Goal: Information Seeking & Learning: Compare options

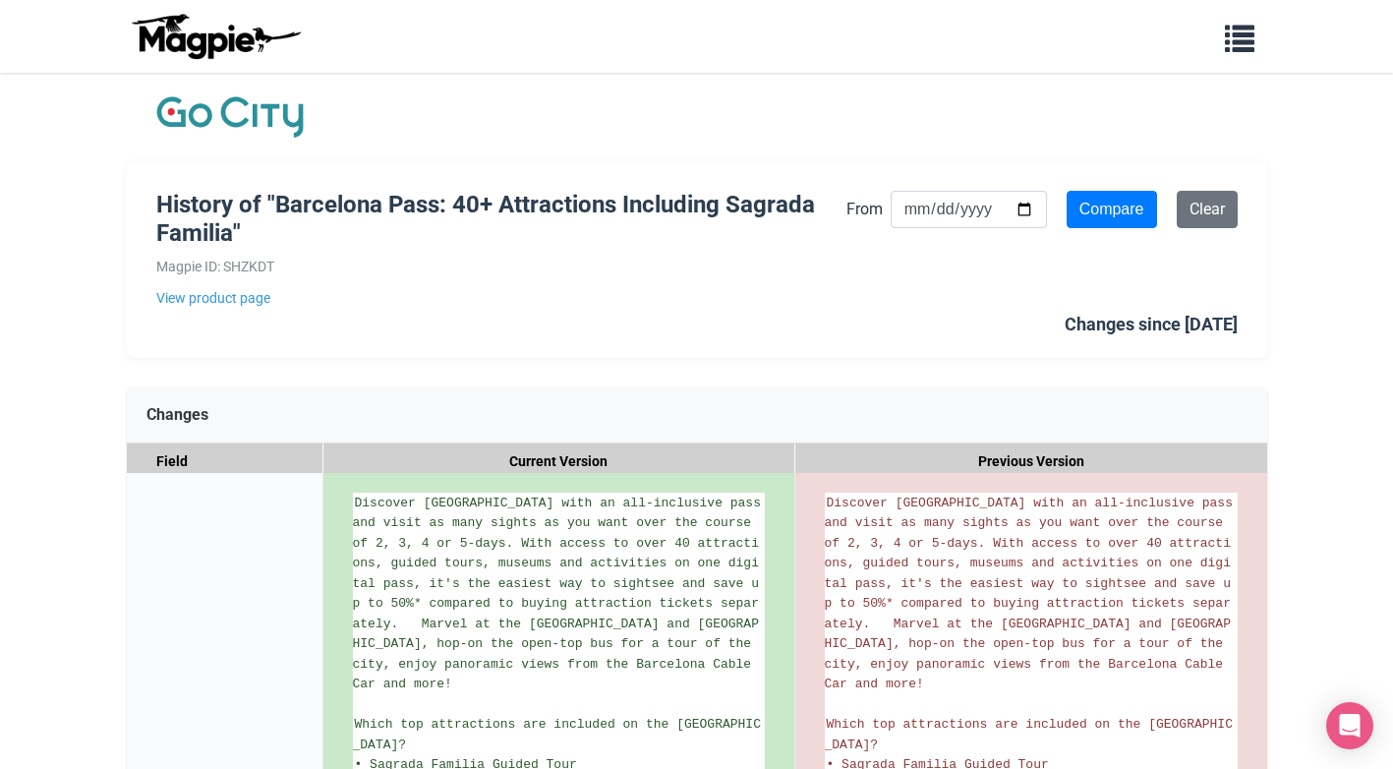
click at [412, 324] on div "History of "Barcelona Pass: 40+ Attractions Including Sagrada Familia" Magpie I…" at bounding box center [697, 259] width 1140 height 197
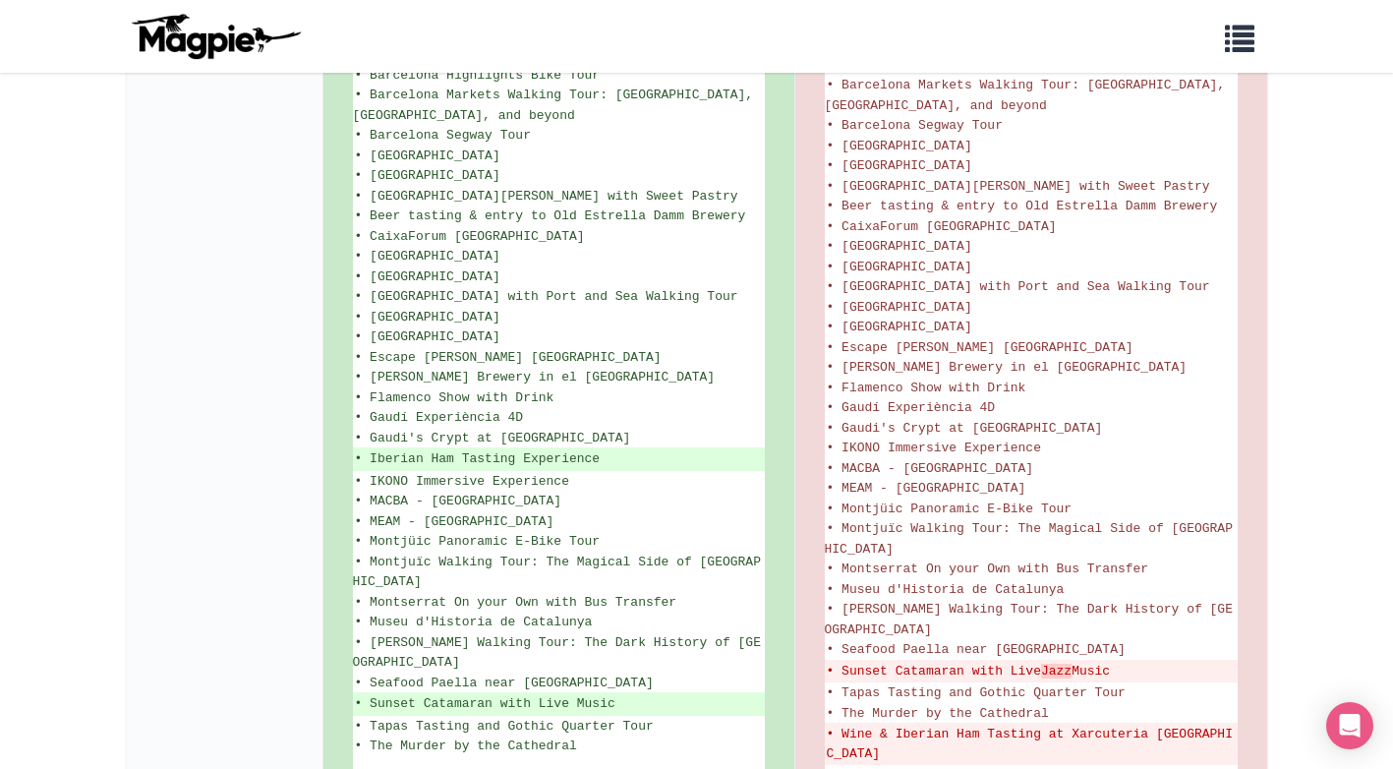
scroll to position [1420, 0]
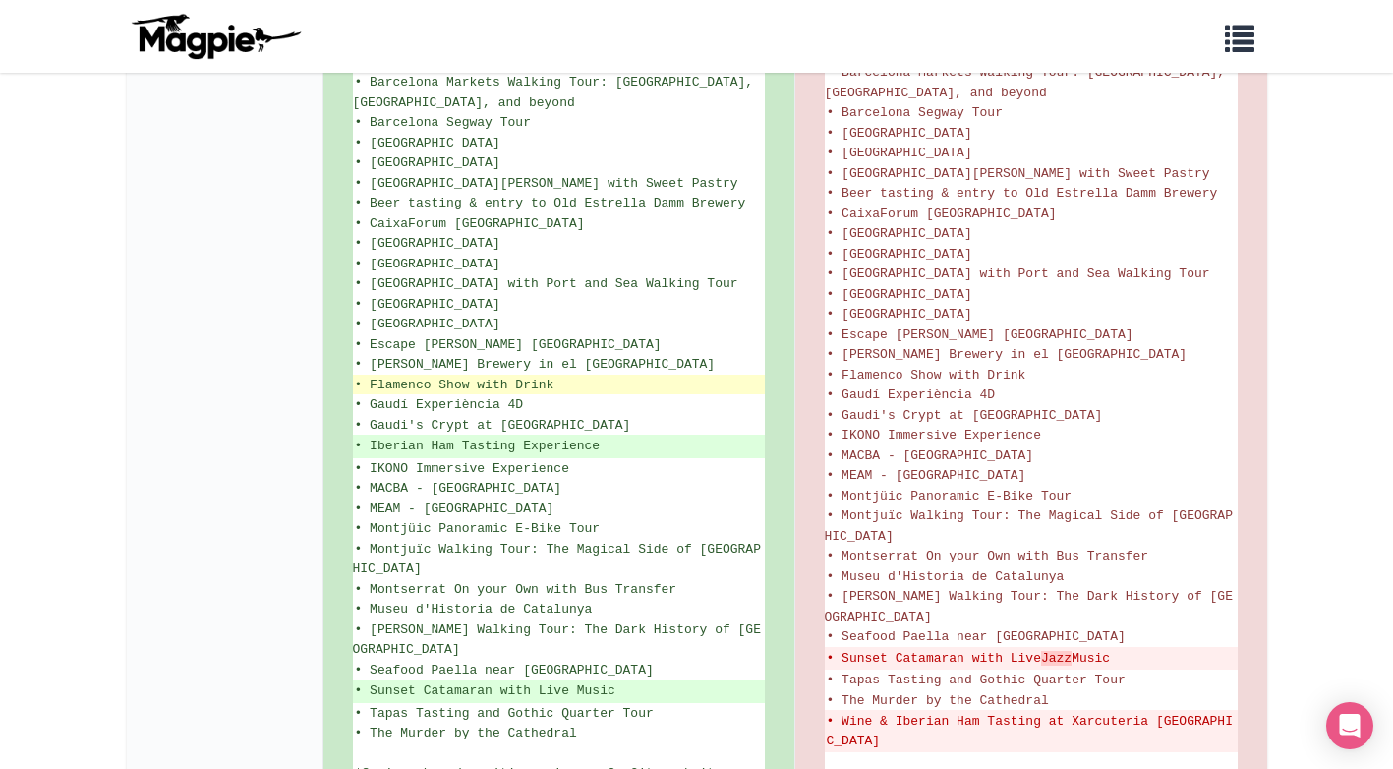
click at [508, 377] on span "• Flamenco Show with Drink" at bounding box center [455, 384] width 200 height 15
